Goal: Transaction & Acquisition: Book appointment/travel/reservation

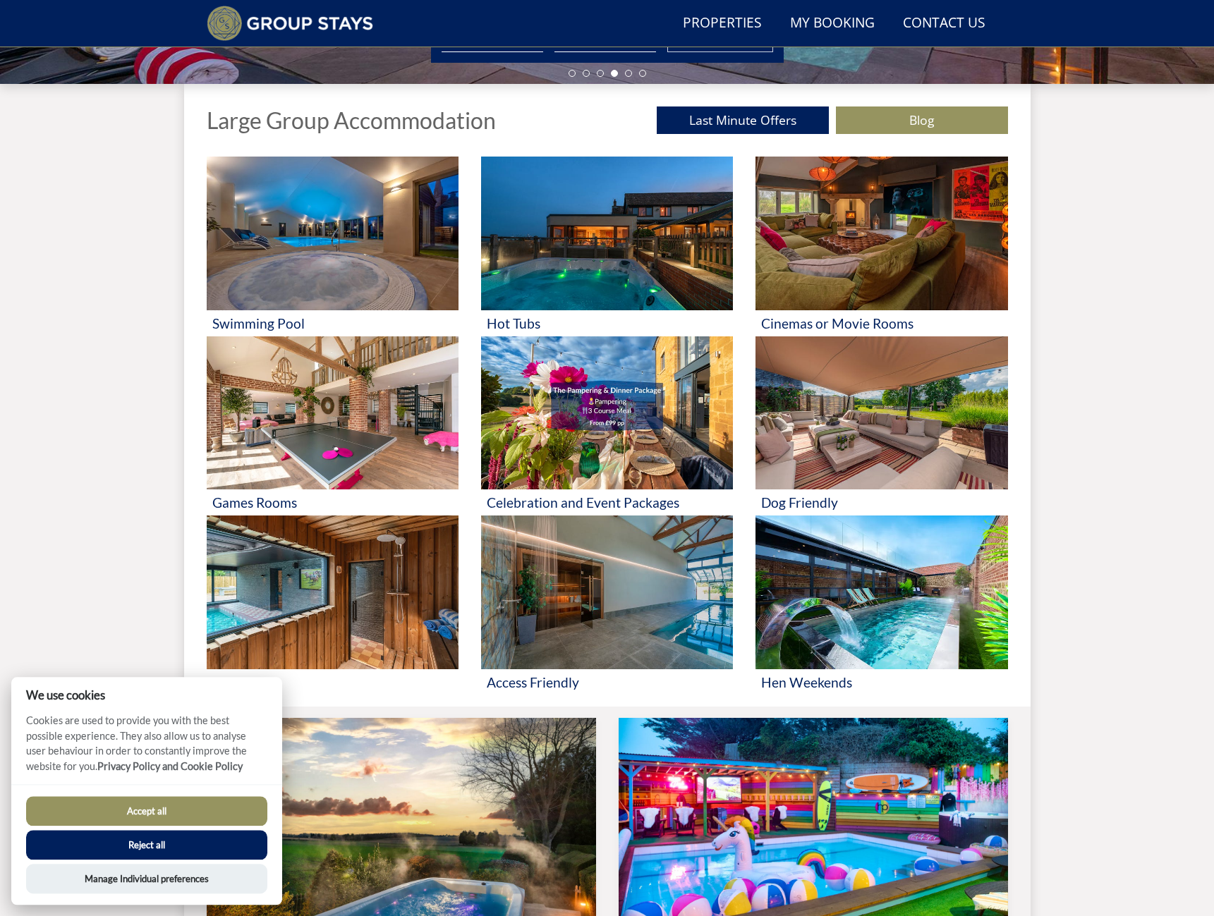
scroll to position [613, 0]
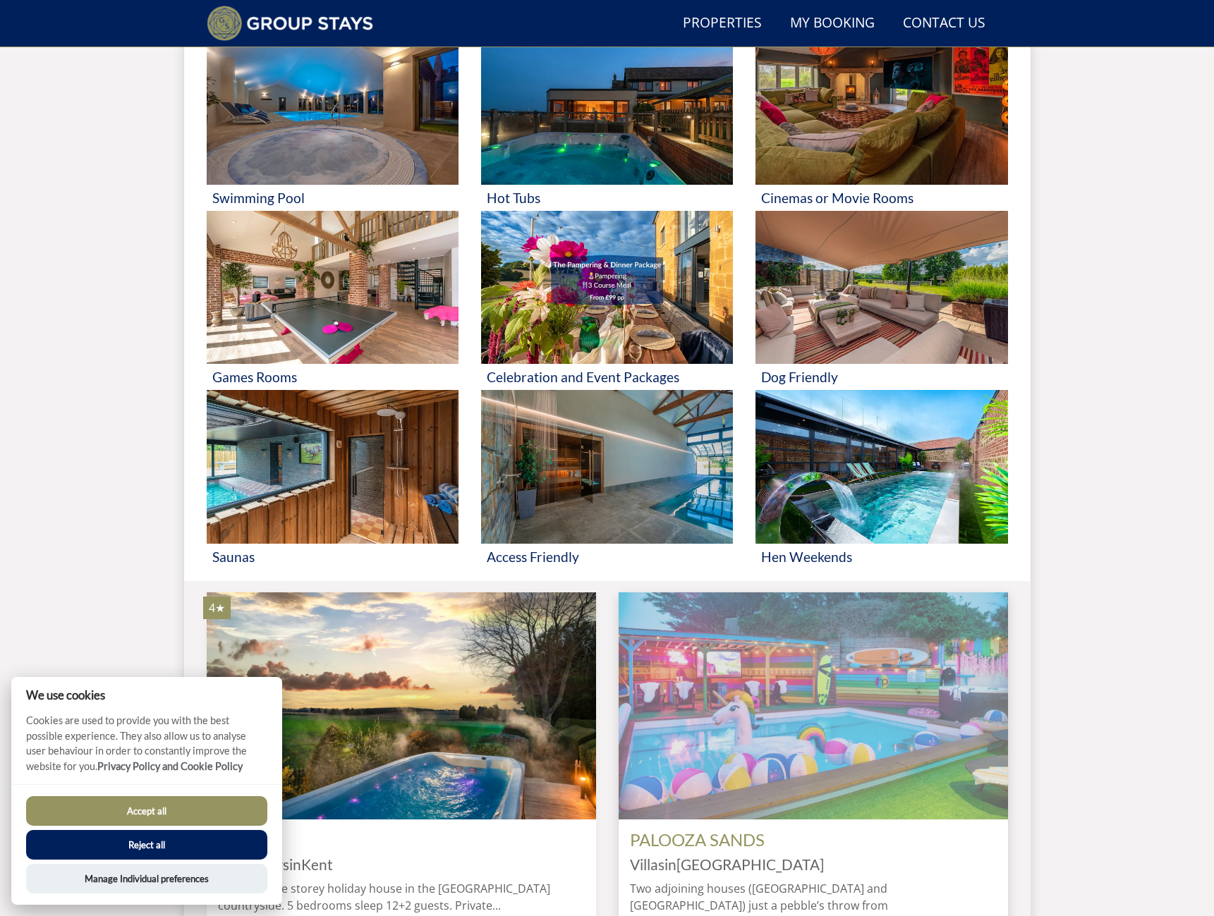
click at [747, 710] on img at bounding box center [812, 705] width 389 height 227
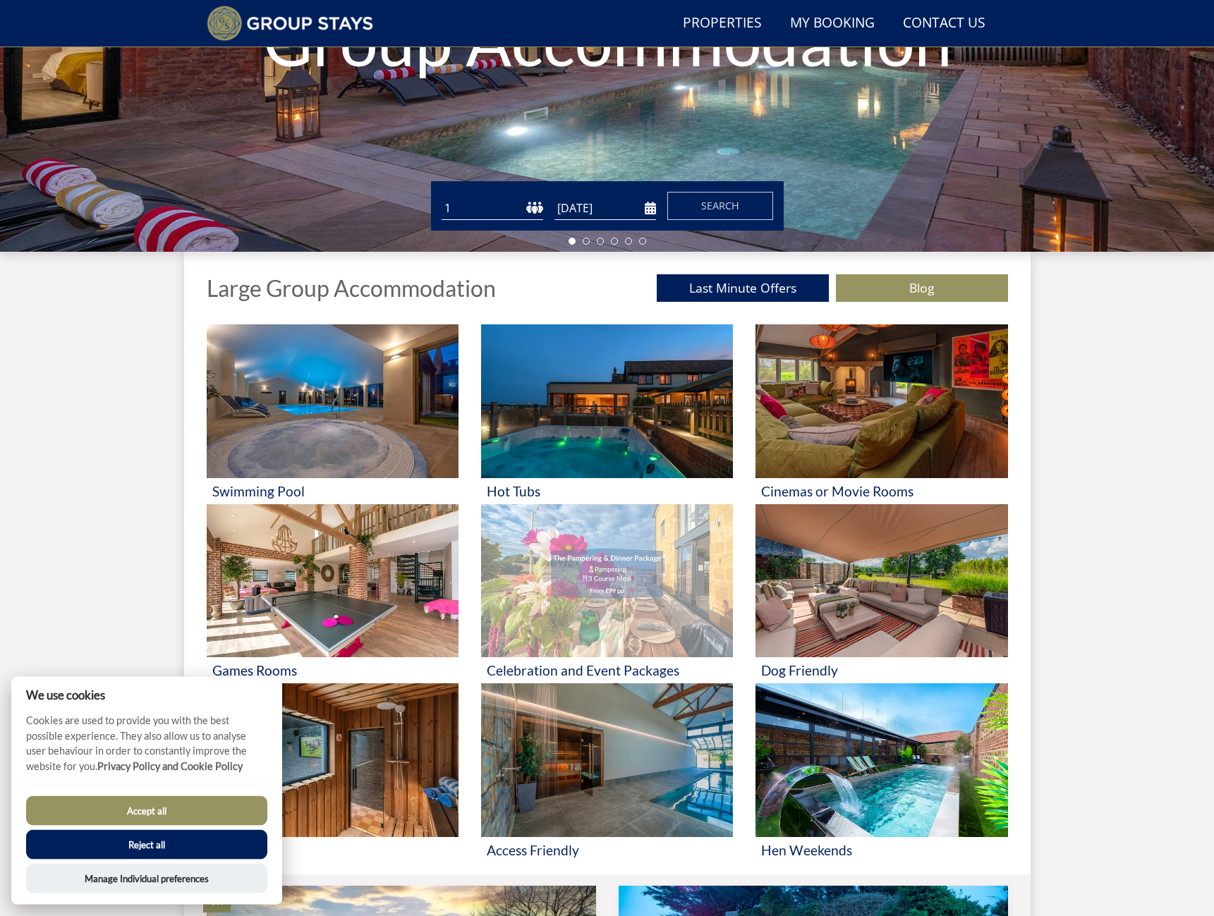
scroll to position [398, 0]
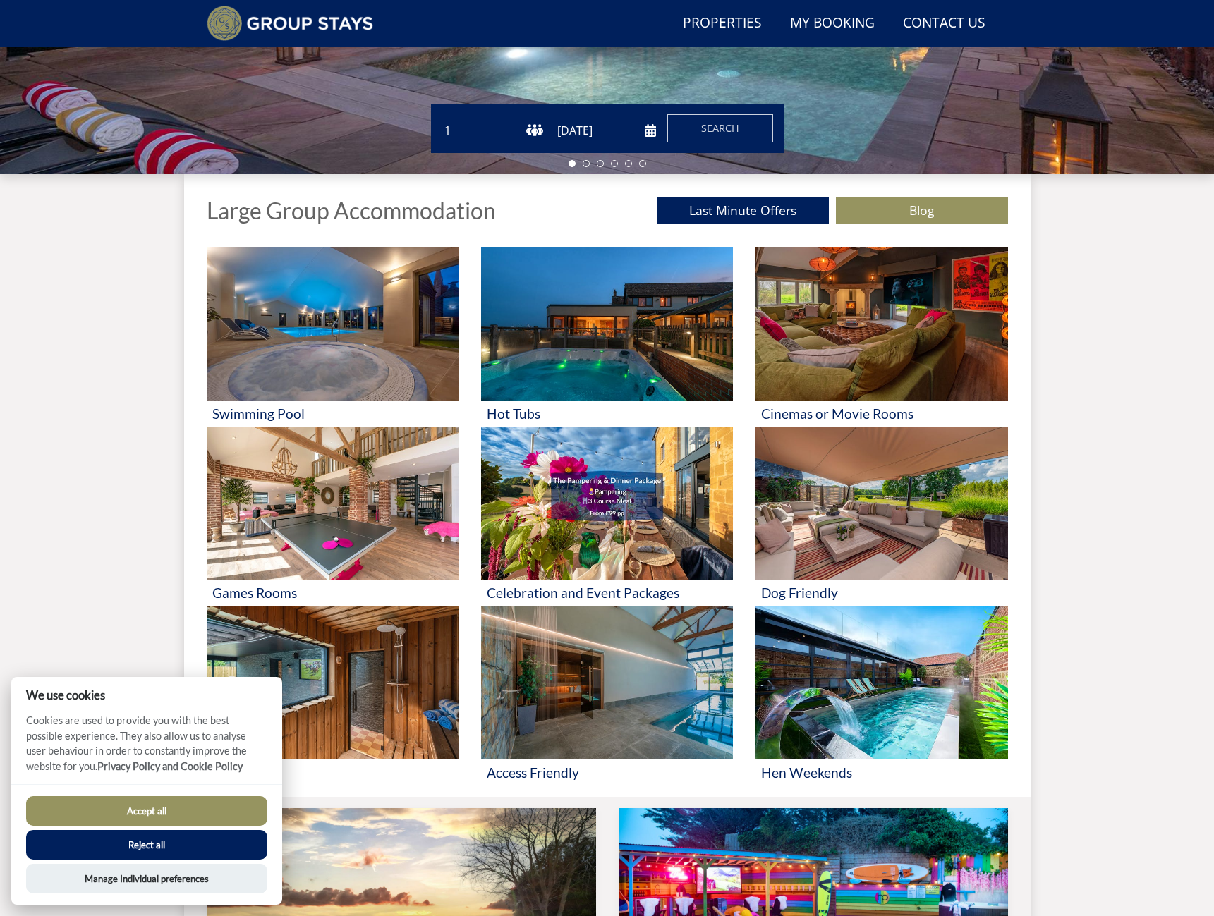
click at [182, 813] on button "Accept all" at bounding box center [146, 811] width 241 height 30
click at [137, 817] on button "Accept all" at bounding box center [146, 811] width 241 height 30
click at [159, 811] on button "Accept all" at bounding box center [146, 811] width 241 height 30
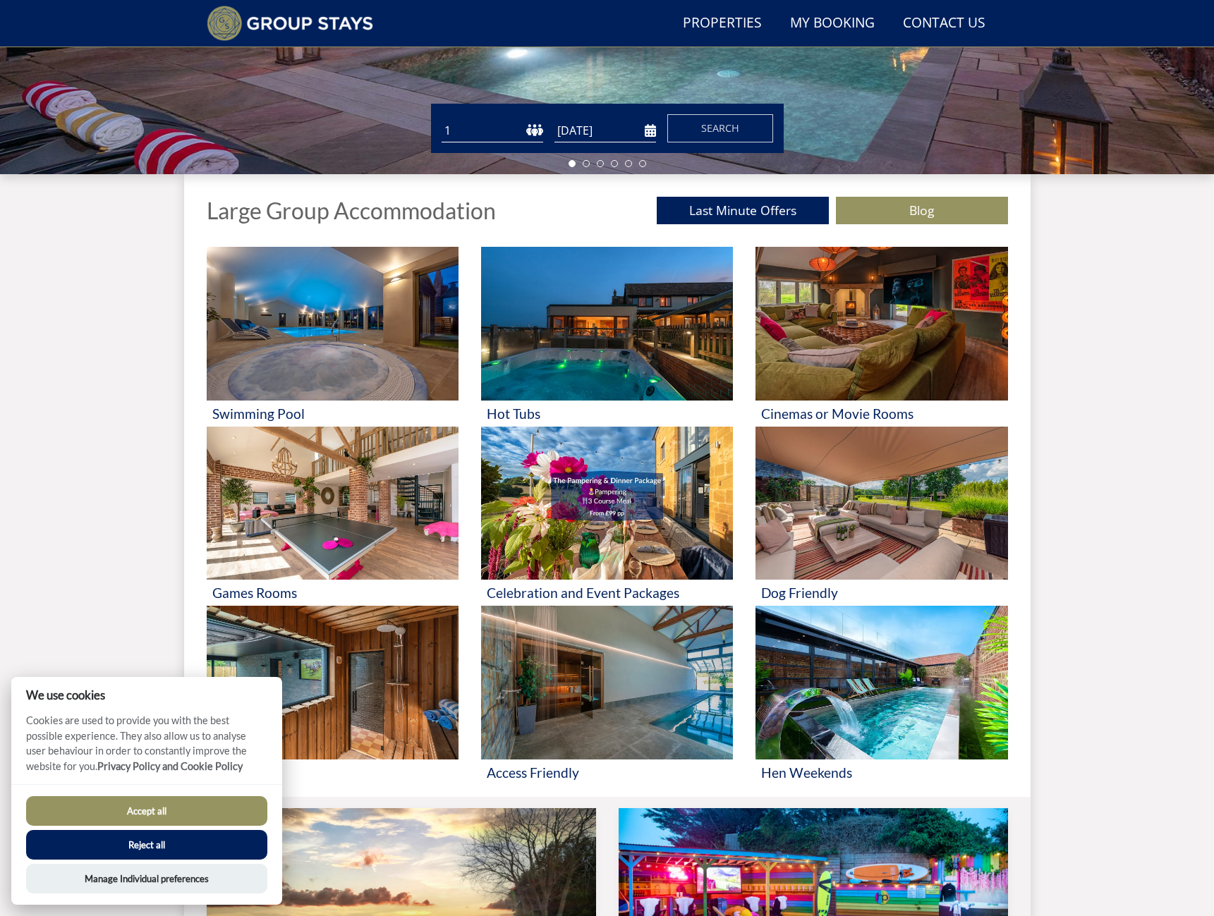
click at [156, 504] on div "Search Menu Properties My Booking Contact Us [PHONE_NUMBER] Search Check Availa…" at bounding box center [607, 480] width 1214 height 1695
drag, startPoint x: 128, startPoint y: 573, endPoint x: 133, endPoint y: 788, distance: 215.1
click at [128, 574] on div "Search Menu Properties My Booking Contact Us [PHONE_NUMBER] Search Check Availa…" at bounding box center [607, 480] width 1214 height 1695
click at [141, 844] on button "Reject all" at bounding box center [146, 845] width 241 height 30
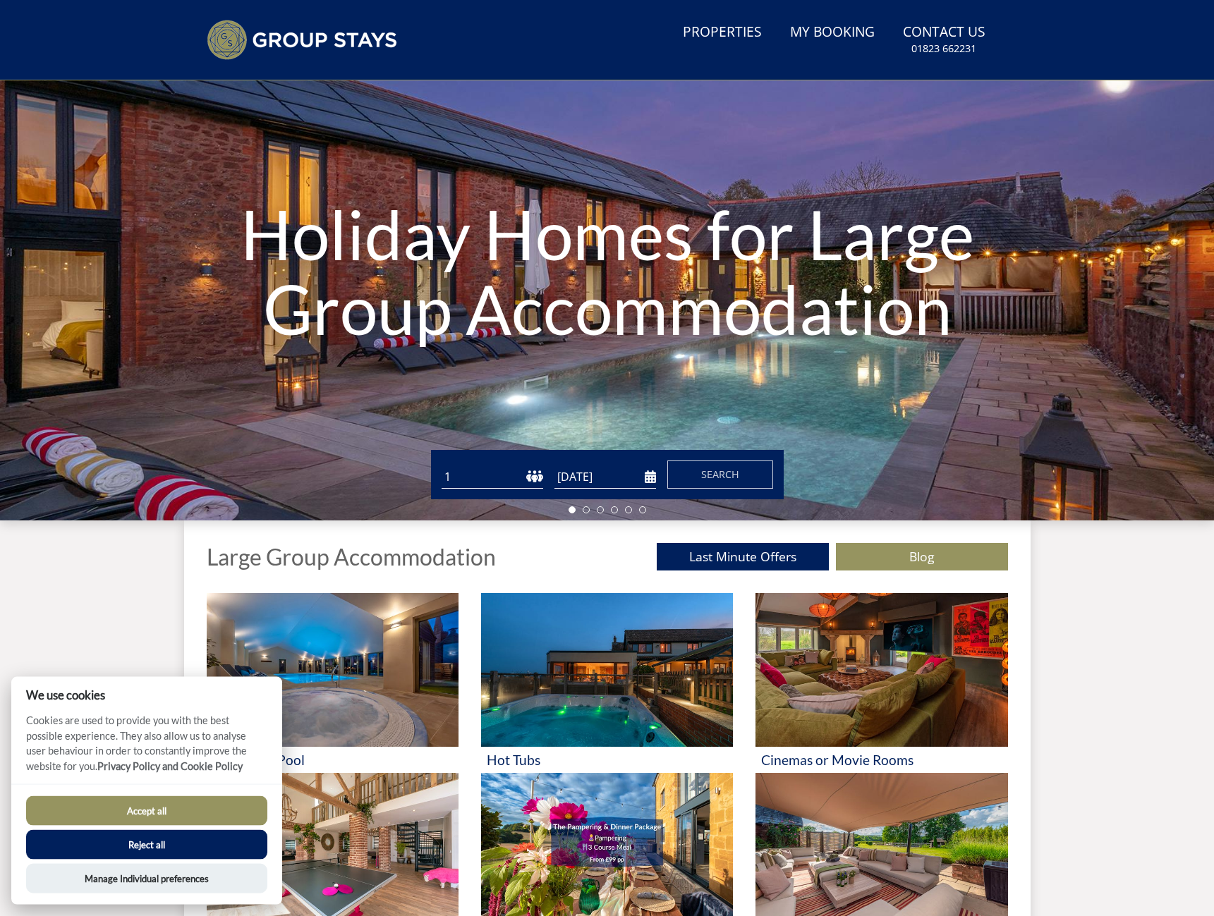
scroll to position [0, 0]
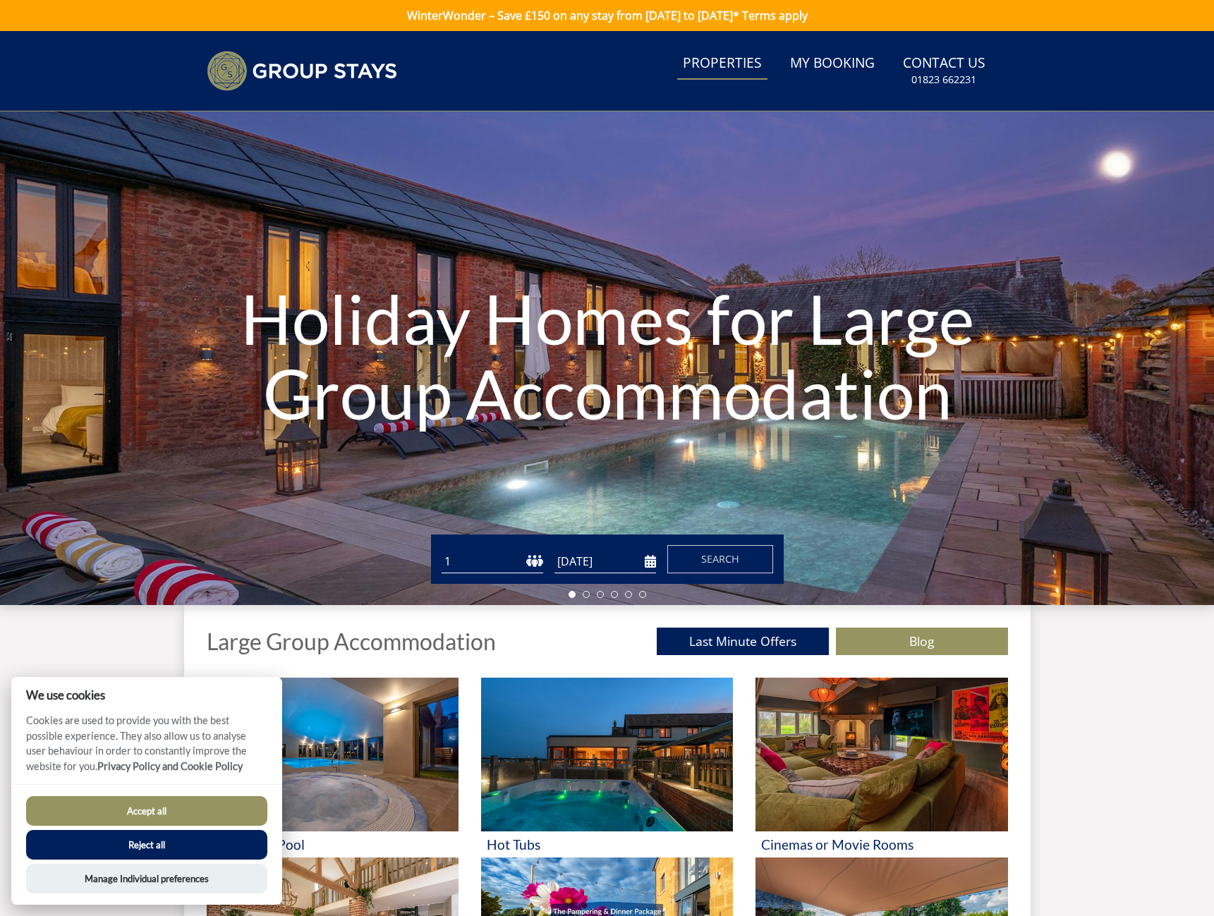
click at [723, 62] on link "Properties" at bounding box center [722, 64] width 90 height 32
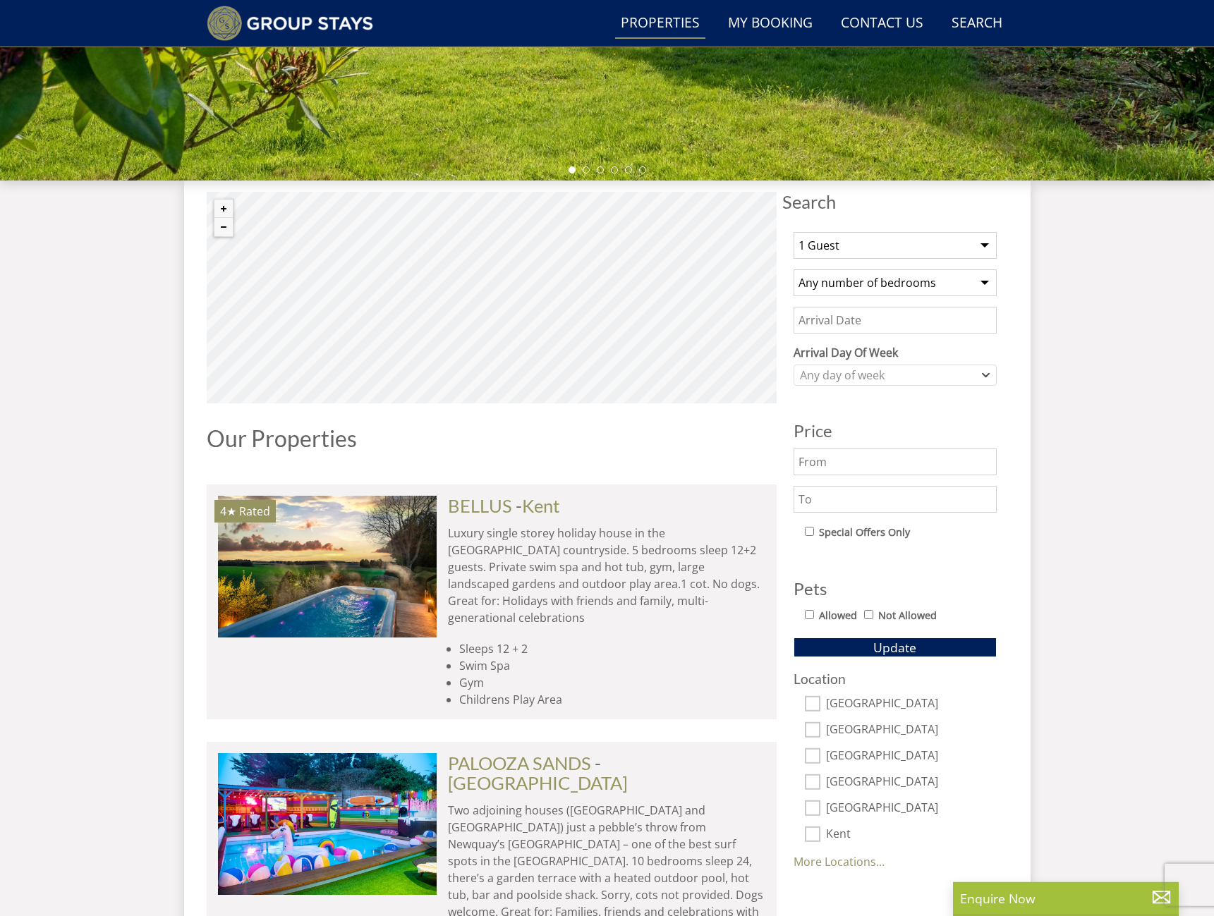
scroll to position [398, 0]
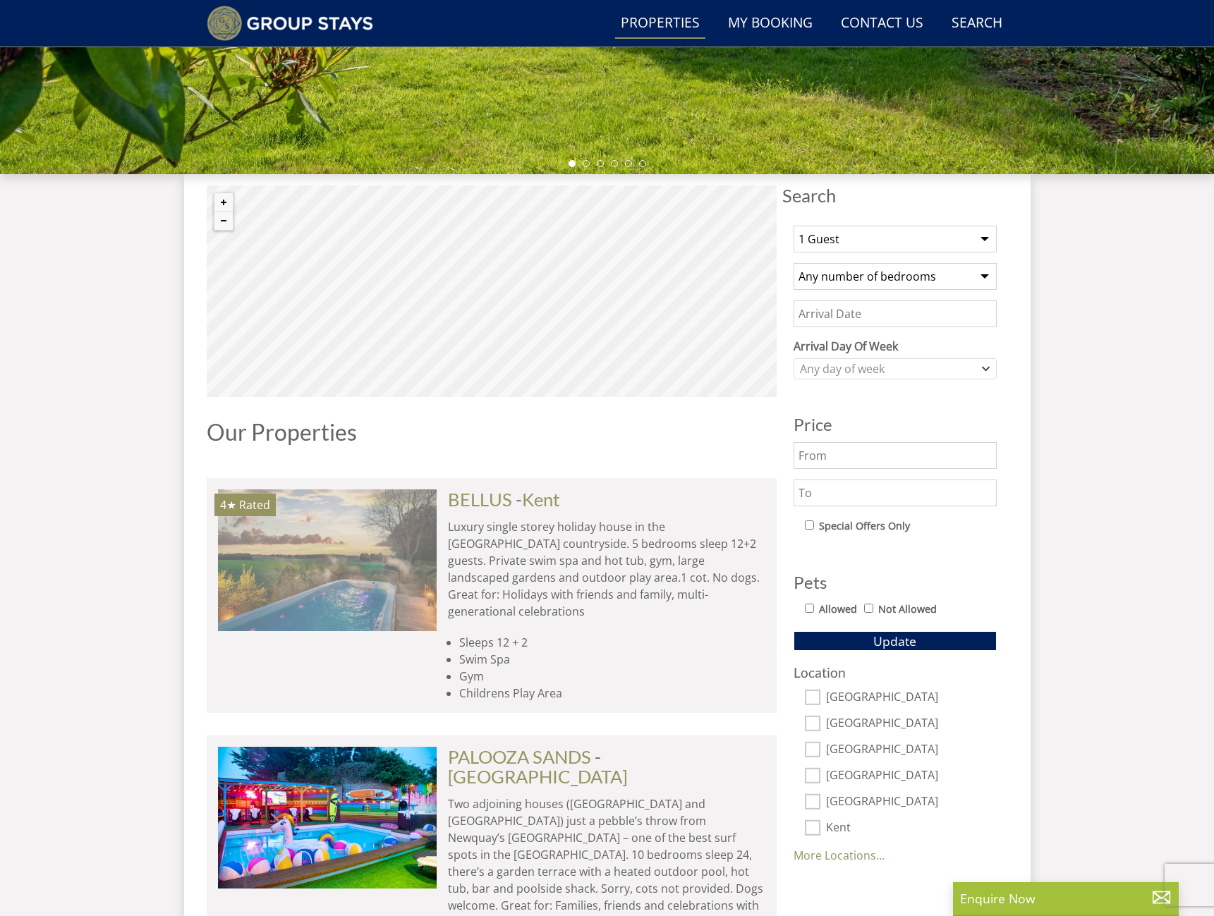
click at [356, 552] on img at bounding box center [327, 559] width 219 height 141
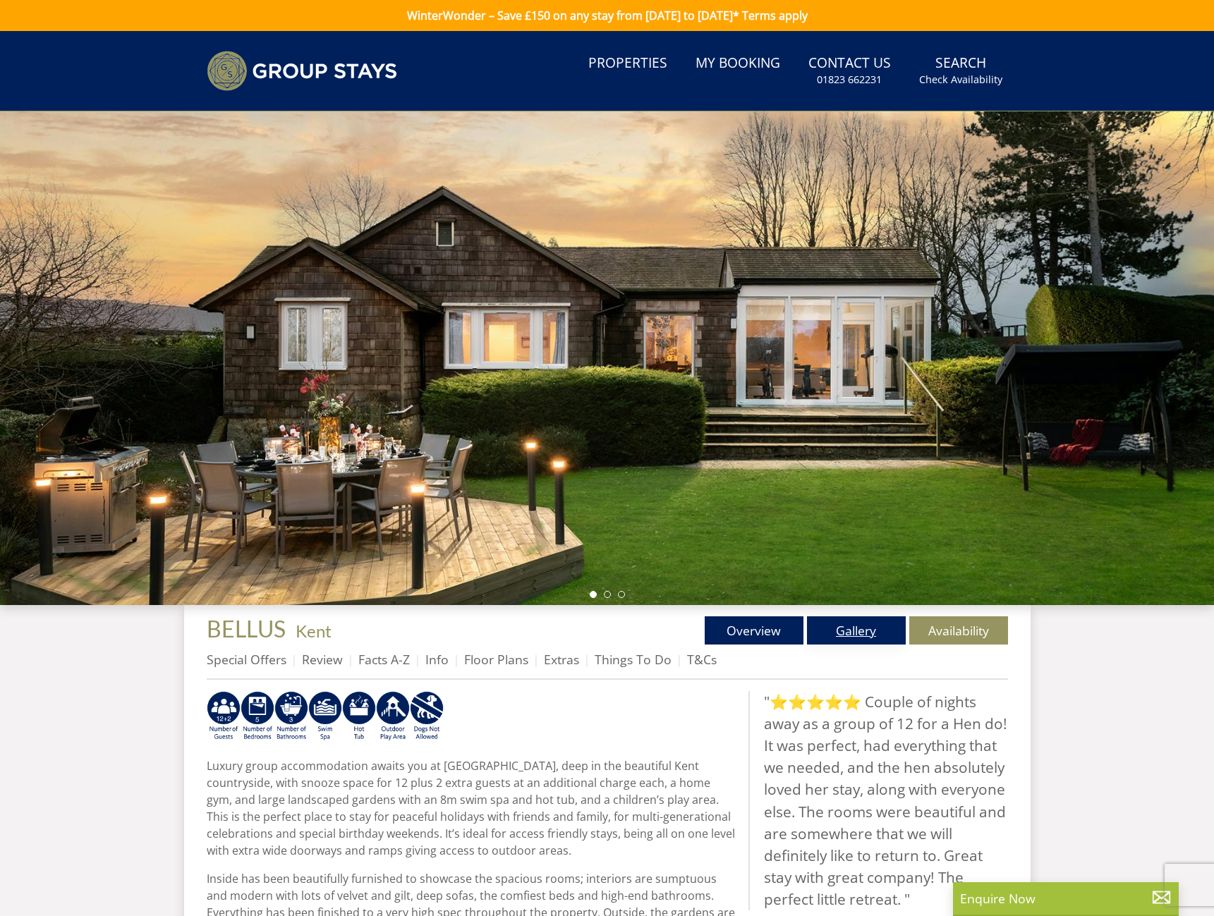
click at [845, 627] on link "Gallery" at bounding box center [856, 630] width 99 height 28
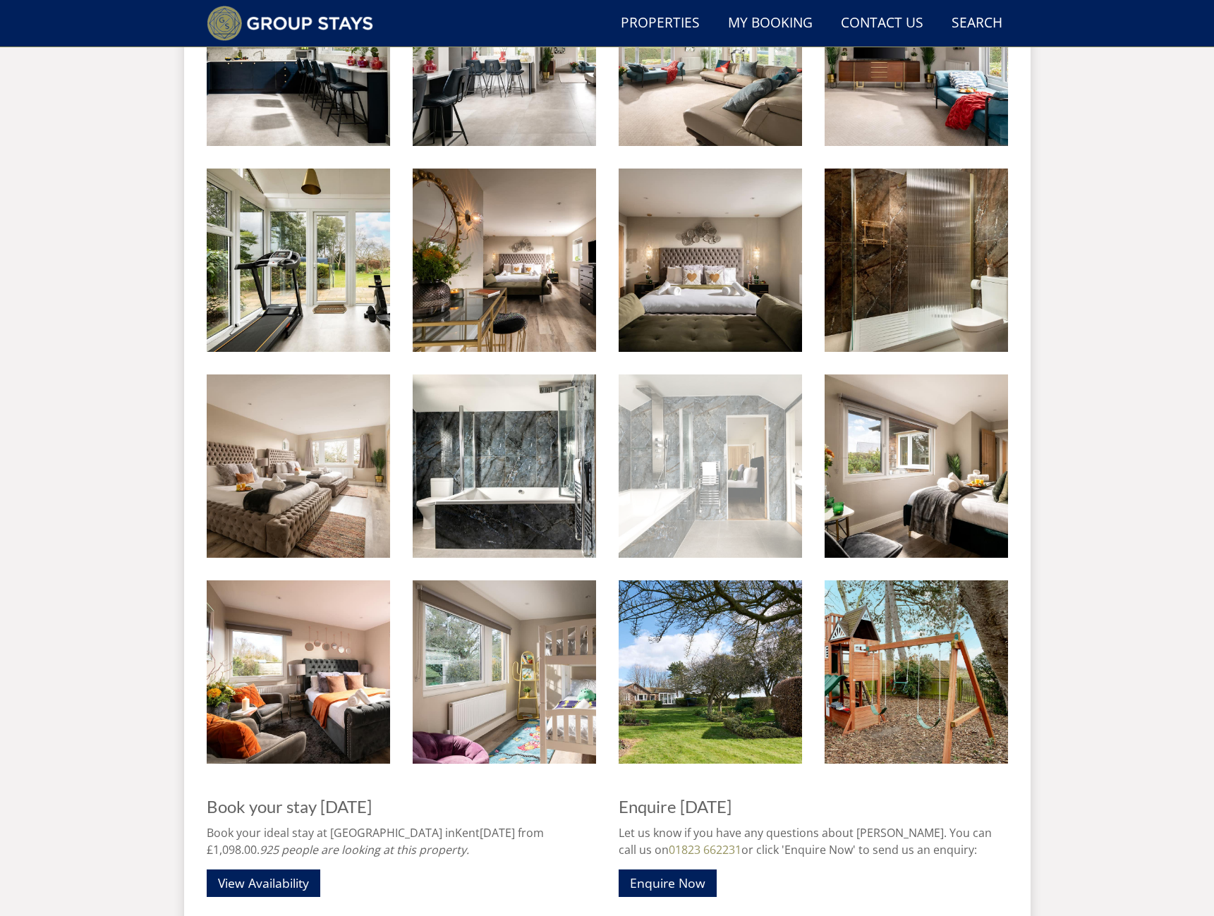
scroll to position [1247, 0]
